Goal: Task Accomplishment & Management: Complete application form

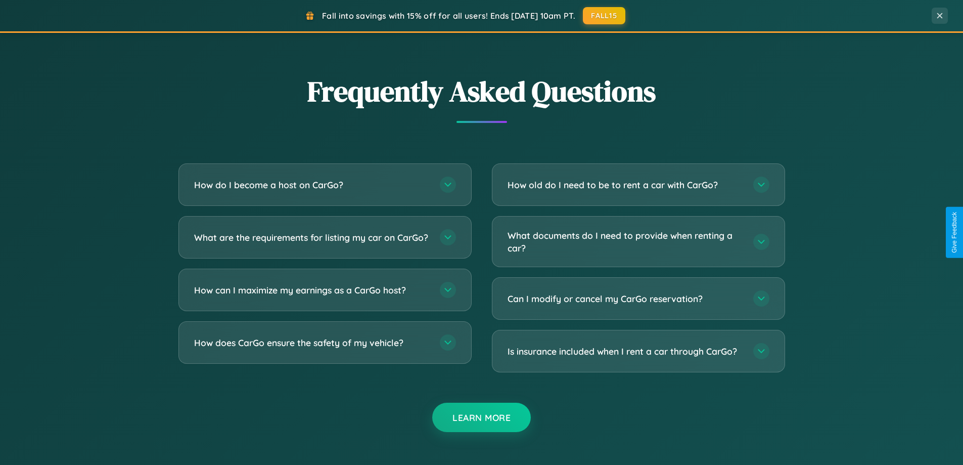
scroll to position [1946, 0]
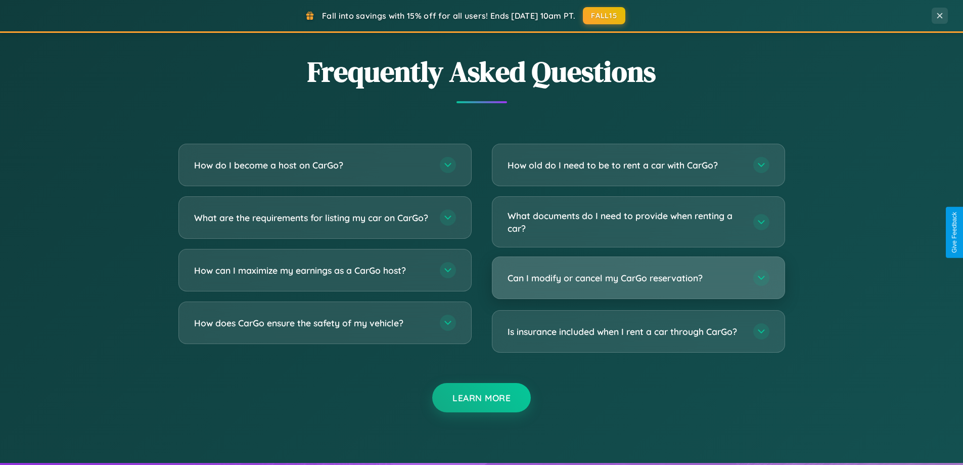
click at [638, 278] on h3 "Can I modify or cancel my CarGo reservation?" at bounding box center [626, 278] width 236 height 13
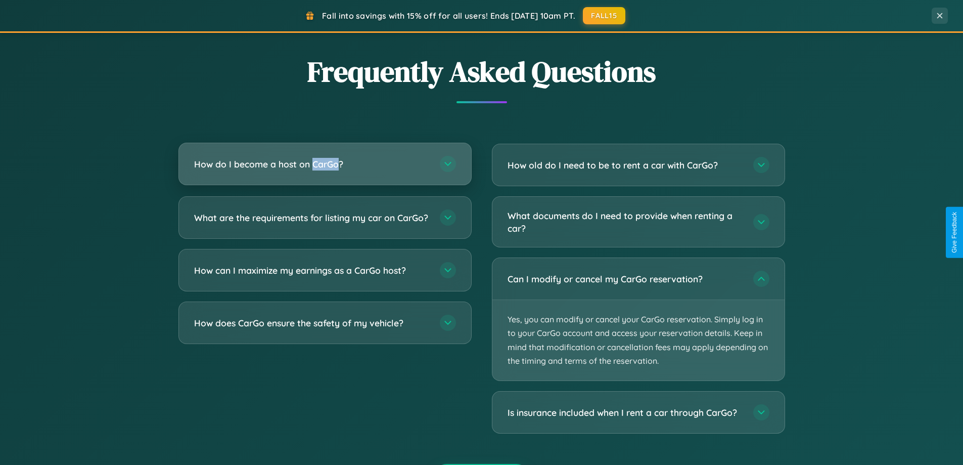
click at [325, 164] on h3 "How do I become a host on CarGo?" at bounding box center [312, 164] width 236 height 13
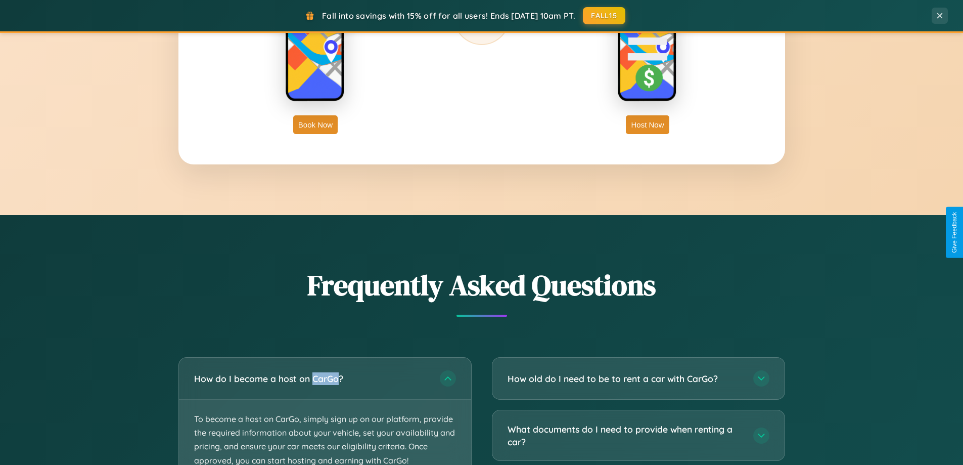
scroll to position [0, 0]
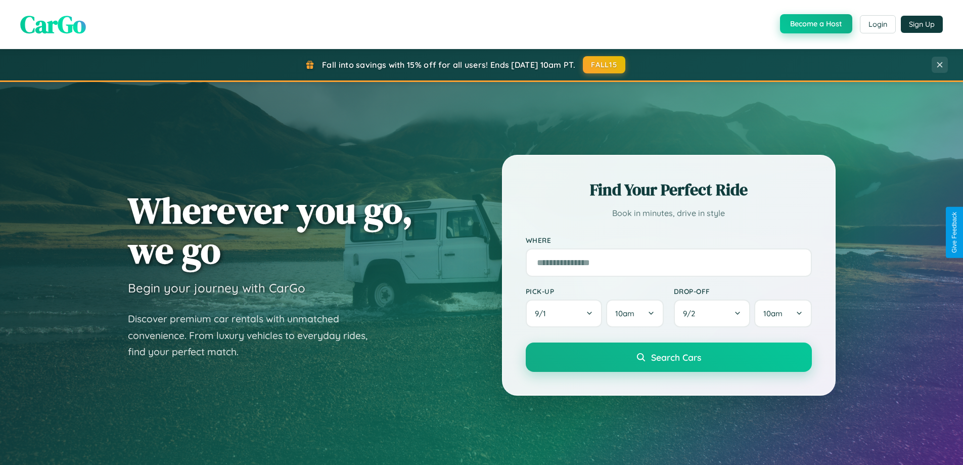
click at [815, 24] on button "Become a Host" at bounding box center [816, 23] width 72 height 19
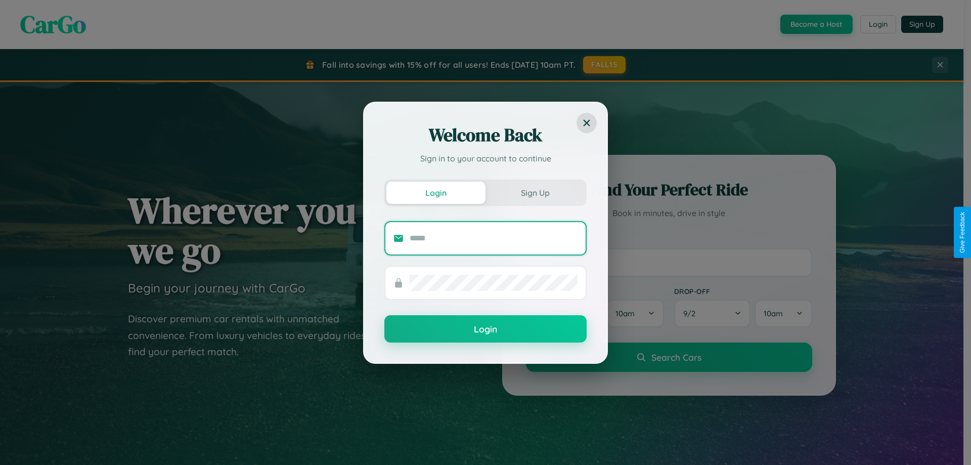
click at [494, 238] on input "text" at bounding box center [494, 238] width 168 height 16
type input "**********"
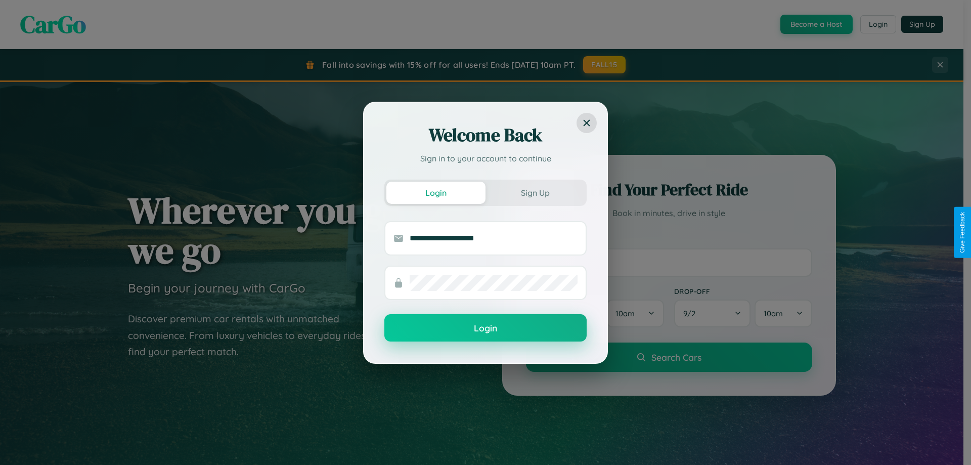
click at [485, 328] on button "Login" at bounding box center [485, 327] width 202 height 27
